Goal: Transaction & Acquisition: Purchase product/service

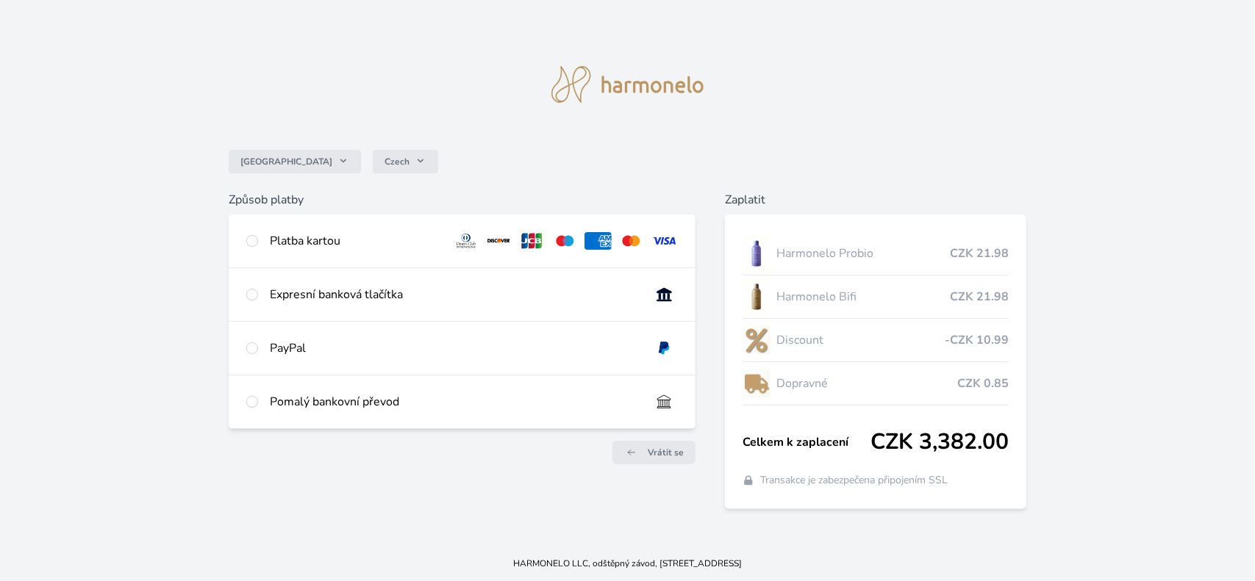
click at [257, 251] on div "Platba kartou" at bounding box center [462, 241] width 467 height 53
radio input "true"
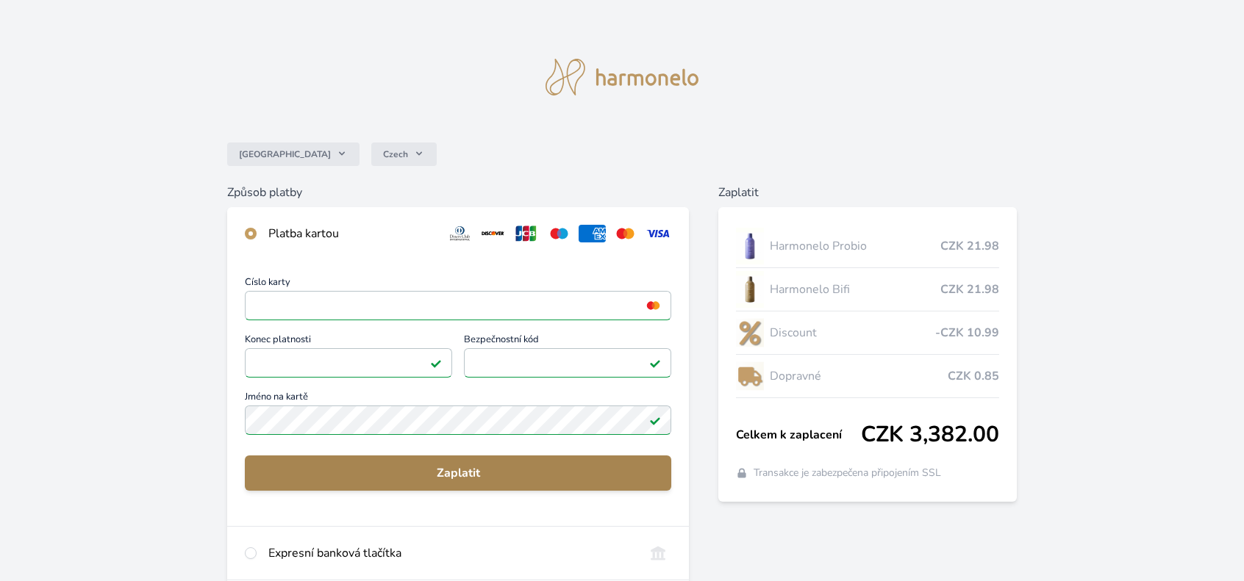
click at [469, 471] on span "Zaplatit" at bounding box center [459, 474] width 404 height 18
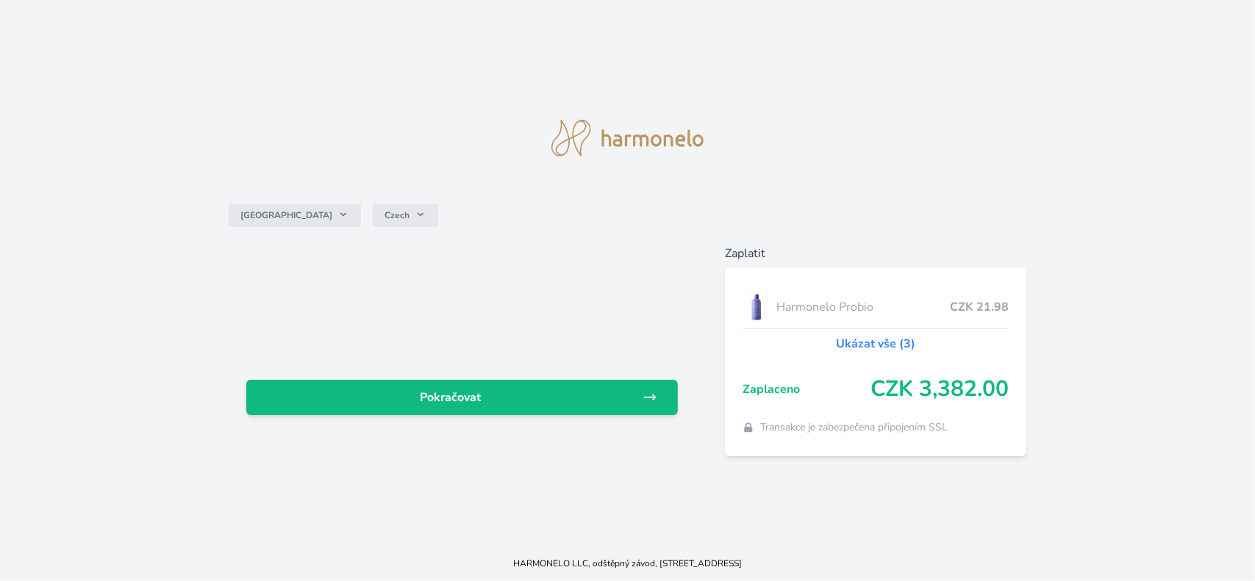
click at [886, 343] on link "Ukázat vše (3)" at bounding box center [875, 344] width 79 height 18
